Goal: Task Accomplishment & Management: Use online tool/utility

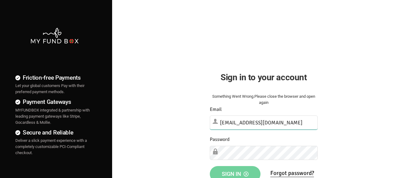
type input "[EMAIL_ADDRESS][DOMAIN_NAME]"
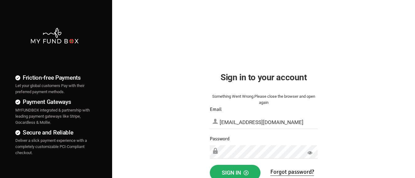
click at [235, 172] on span "Sign in" at bounding box center [235, 173] width 27 height 6
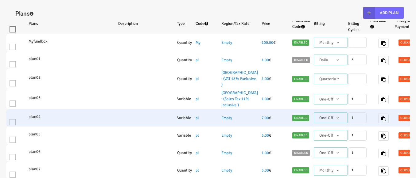
select select "100"
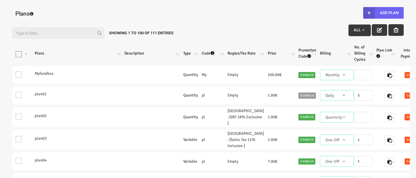
click at [383, 13] on button "Add Plan" at bounding box center [383, 13] width 41 height 12
type input "100"
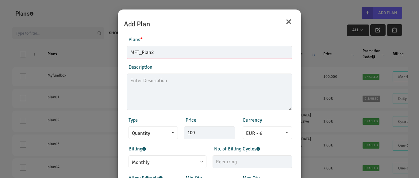
type input "MFT_Plan2"
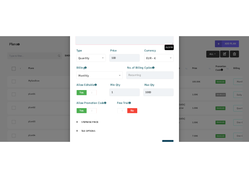
scroll to position [123, 0]
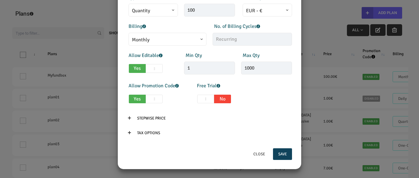
type textarea "MFT_Plan2_description"
